Goal: Transaction & Acquisition: Purchase product/service

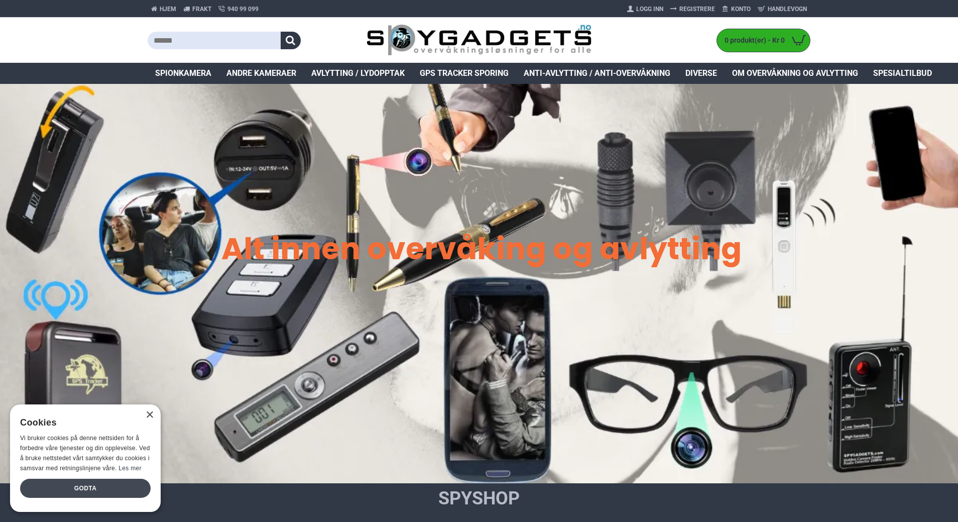
drag, startPoint x: 126, startPoint y: 482, endPoint x: 134, endPoint y: 479, distance: 8.8
click at [126, 482] on div "Godta" at bounding box center [85, 488] width 131 height 19
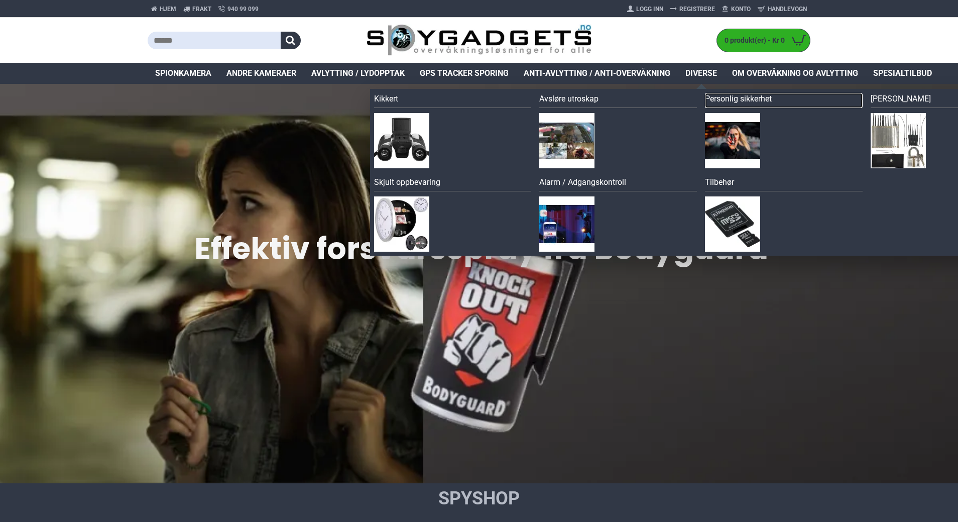
click at [717, 94] on link "Personlig sikkerhet" at bounding box center [784, 100] width 158 height 15
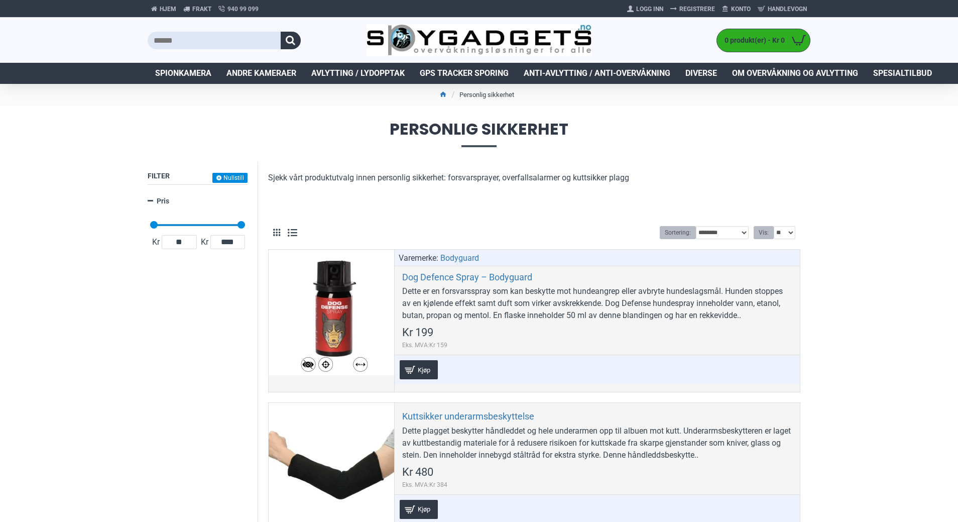
click at [179, 74] on span "Spionkamera" at bounding box center [183, 73] width 56 height 12
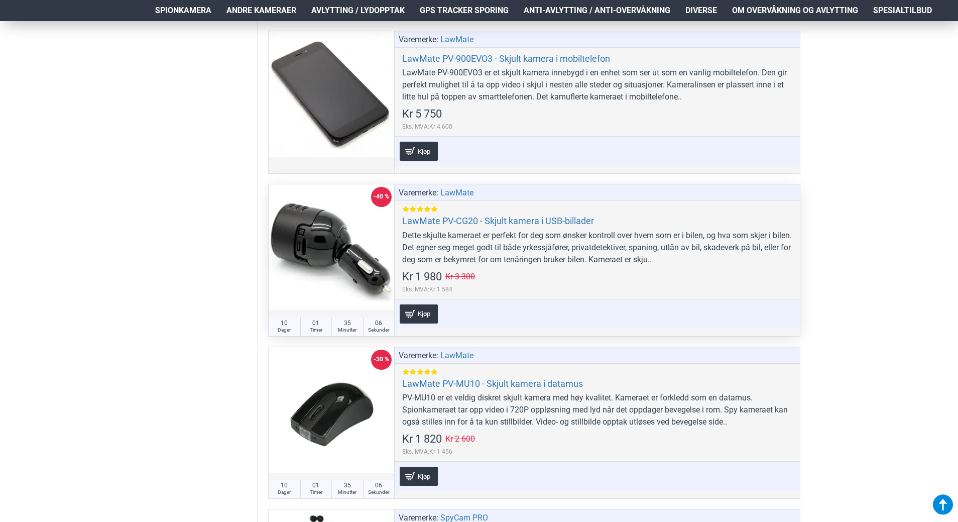
scroll to position [2310, 0]
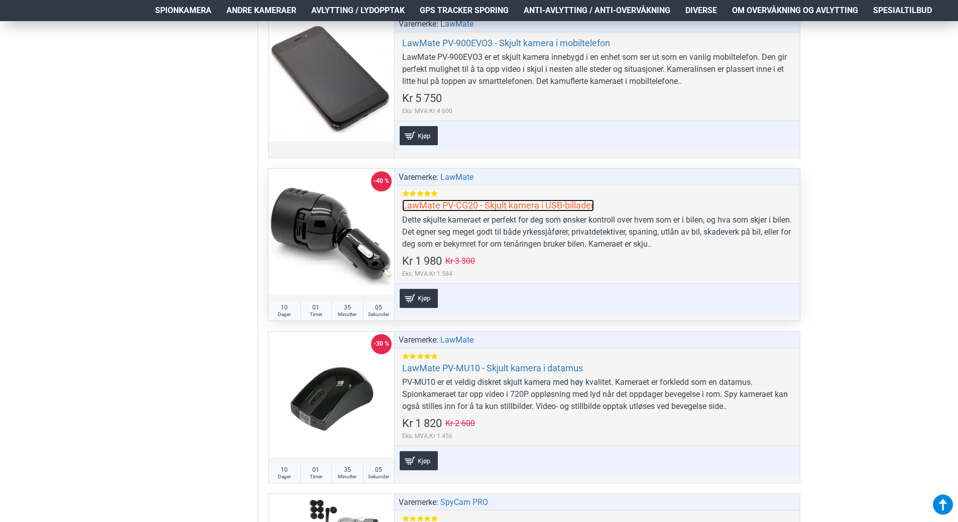
click at [433, 208] on link "LawMate PV-CG20 - Skjult kamera i USB-billader" at bounding box center [498, 205] width 192 height 12
